Goal: Navigation & Orientation: Find specific page/section

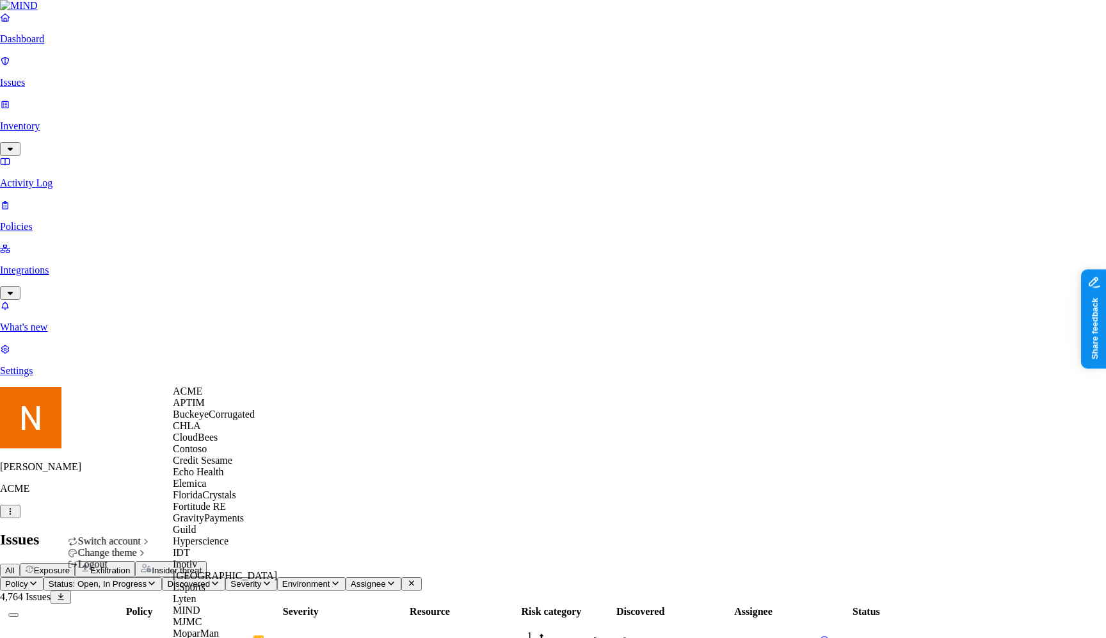
scroll to position [626, 0]
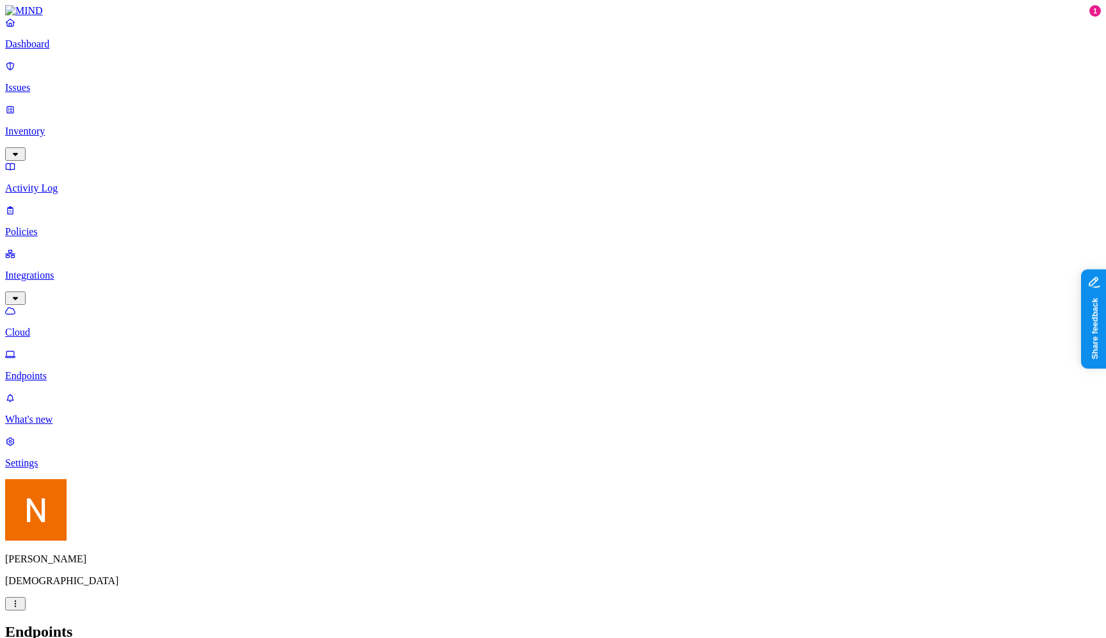
scroll to position [264, 0]
type input "case"
click at [80, 469] on p "Settings" at bounding box center [553, 463] width 1096 height 12
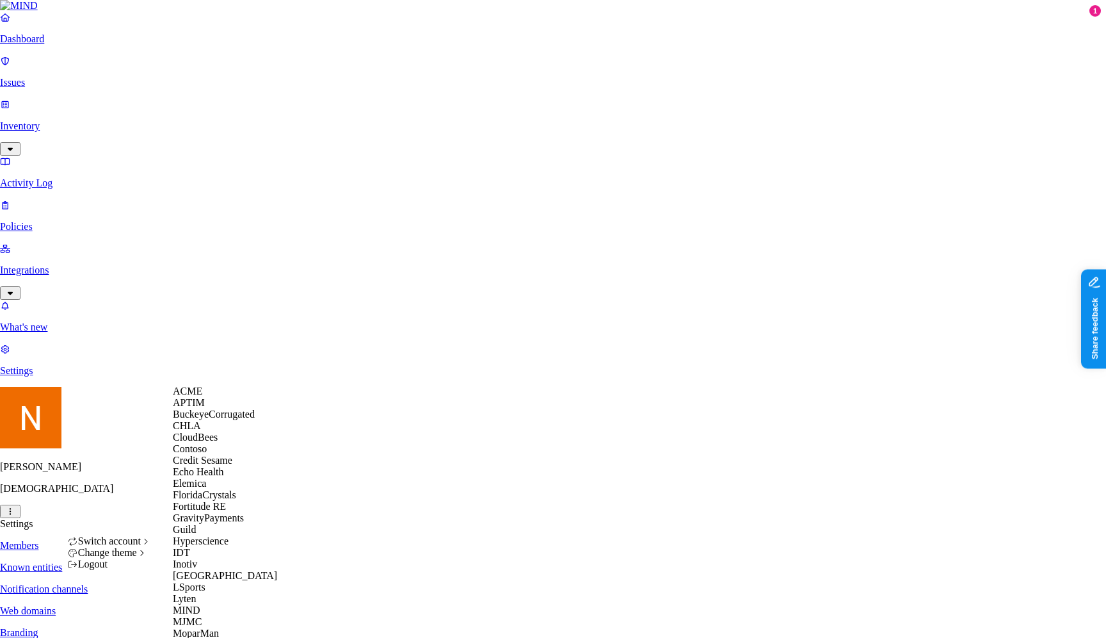
scroll to position [351, 0]
click at [222, 616] on div "MJMC" at bounding box center [235, 622] width 124 height 12
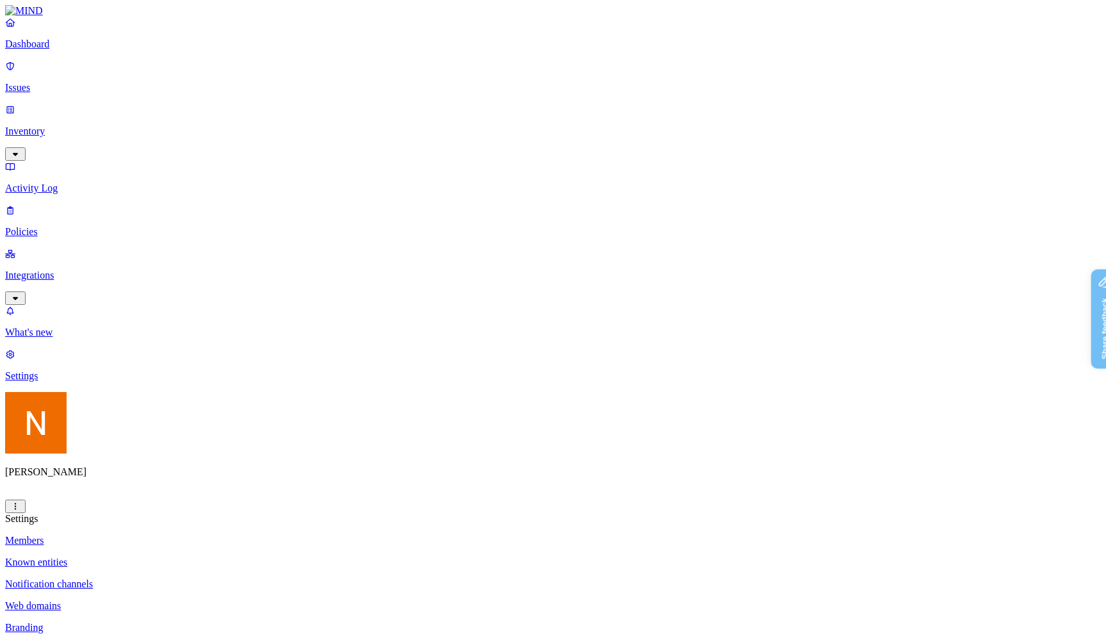
click at [181, 535] on link "Members" at bounding box center [553, 541] width 1096 height 12
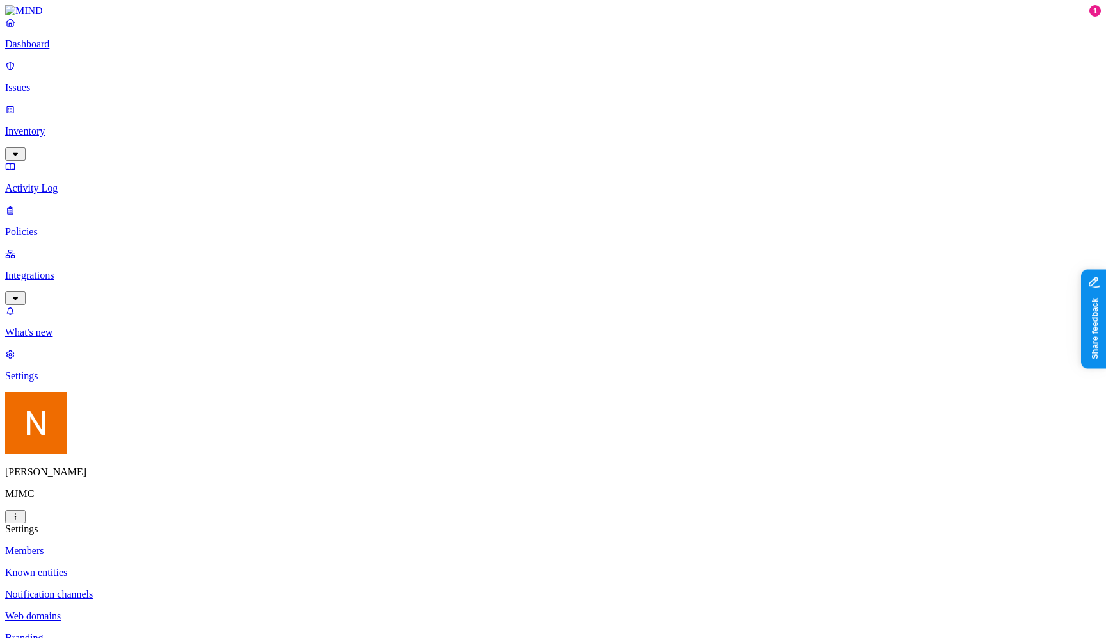
click at [83, 50] on p "Dashboard" at bounding box center [553, 44] width 1096 height 12
click at [911, 536] on h2 "Dashboard" at bounding box center [553, 544] width 1096 height 17
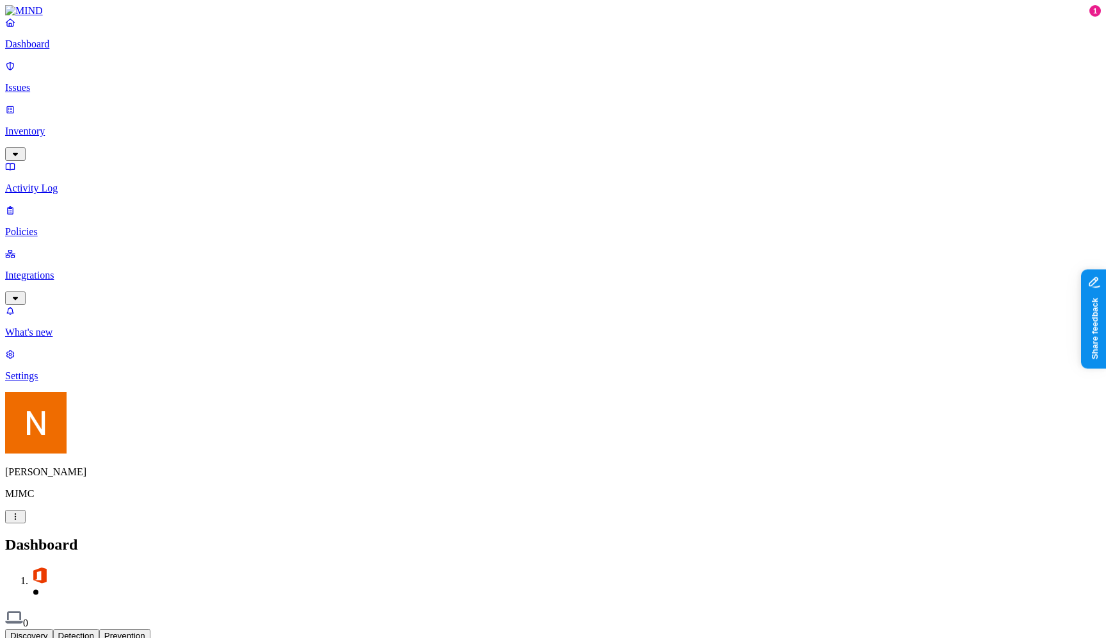
click at [92, 270] on p "Integrations" at bounding box center [553, 276] width 1096 height 12
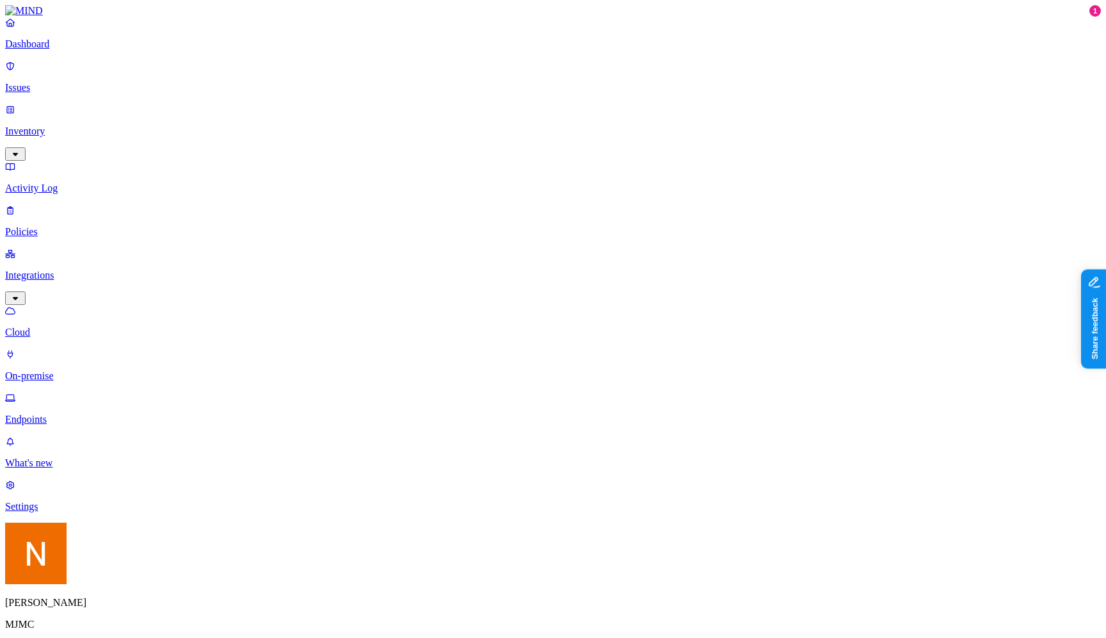
click at [76, 414] on p "Endpoints" at bounding box center [553, 420] width 1096 height 12
click at [87, 327] on p "Cloud" at bounding box center [553, 333] width 1096 height 12
click at [85, 414] on p "Endpoints" at bounding box center [553, 420] width 1096 height 12
